Goal: Task Accomplishment & Management: Manage account settings

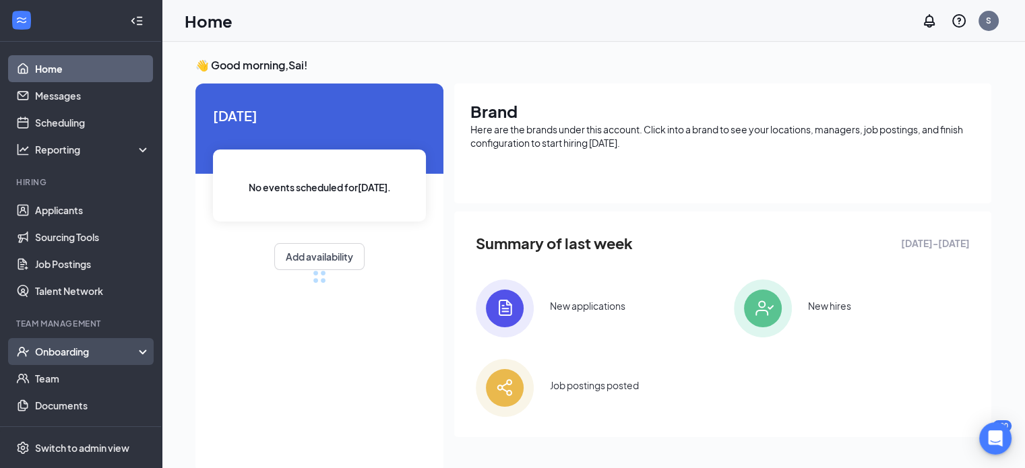
click at [73, 351] on div "Onboarding" at bounding box center [87, 351] width 104 height 13
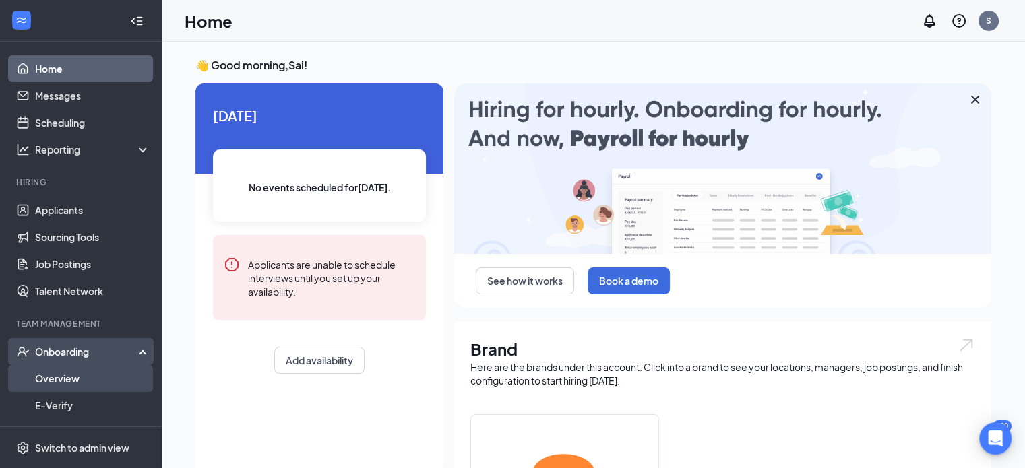
click at [67, 374] on link "Overview" at bounding box center [92, 378] width 115 height 27
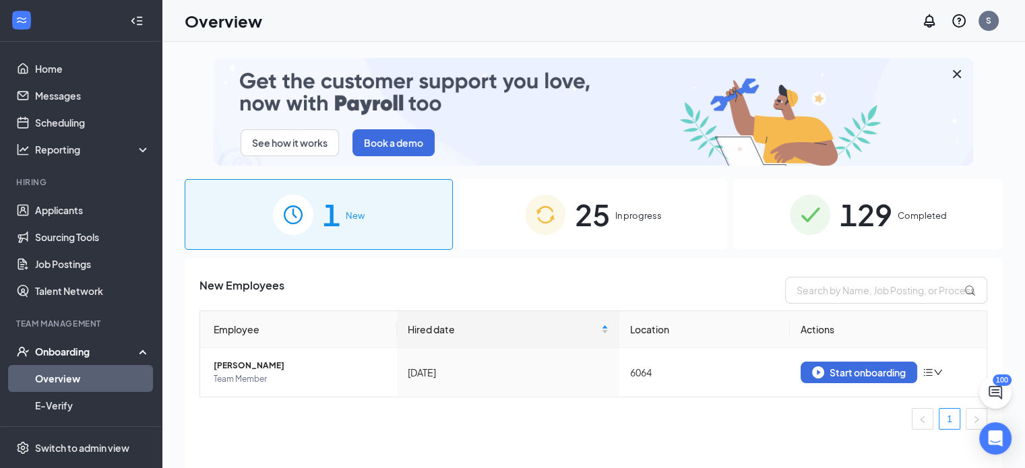
click at [877, 216] on span "129" at bounding box center [865, 214] width 53 height 46
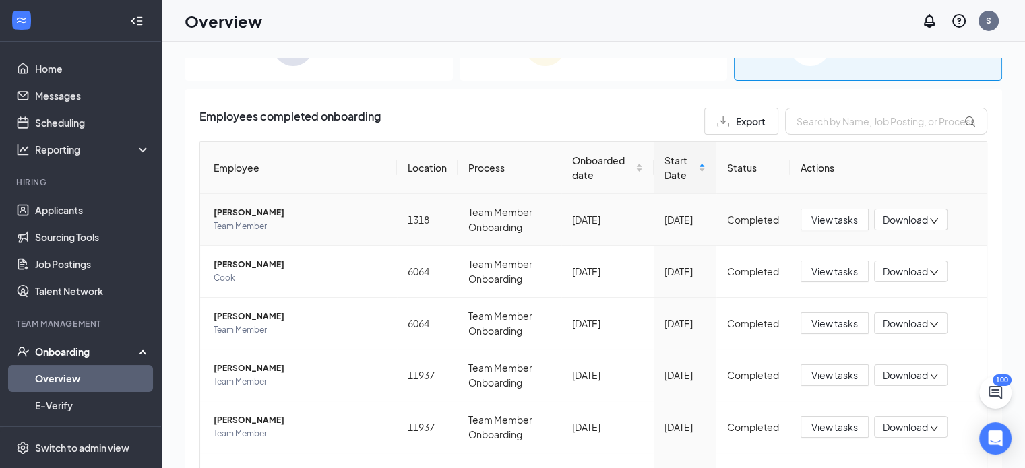
scroll to position [168, 0]
click at [593, 162] on span "Onboarded date" at bounding box center [602, 169] width 61 height 30
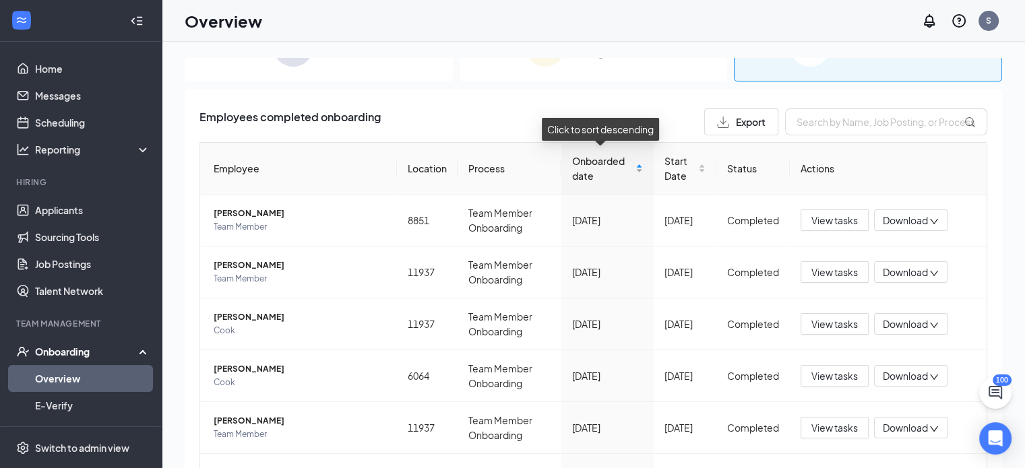
click at [593, 162] on span "Onboarded date" at bounding box center [602, 169] width 61 height 30
